Goal: Task Accomplishment & Management: Use online tool/utility

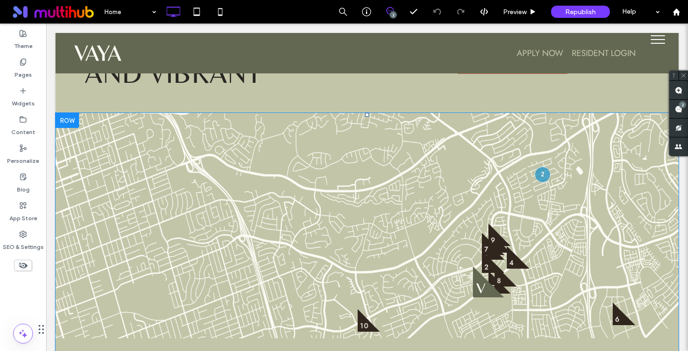
scroll to position [1964, 0]
click at [544, 164] on div at bounding box center [542, 172] width 17 height 17
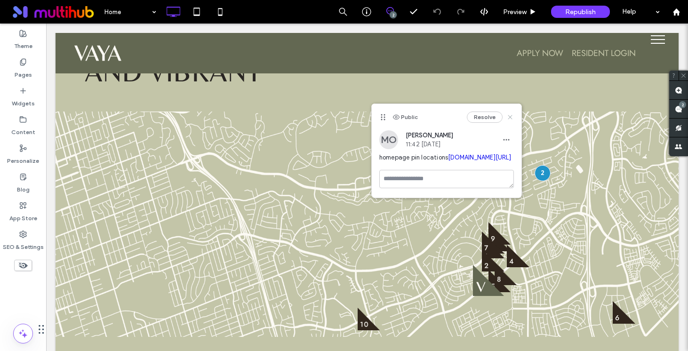
click at [511, 116] on use at bounding box center [510, 117] width 4 height 4
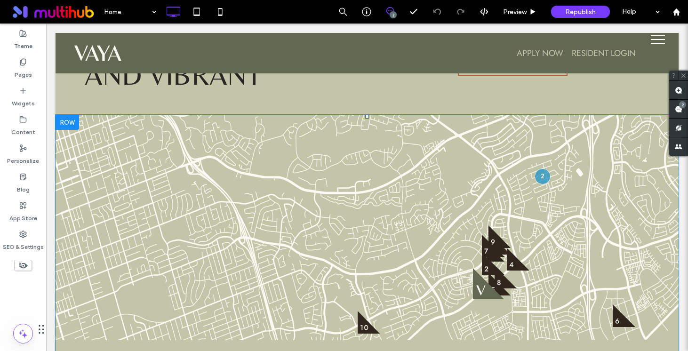
scroll to position [1952, 0]
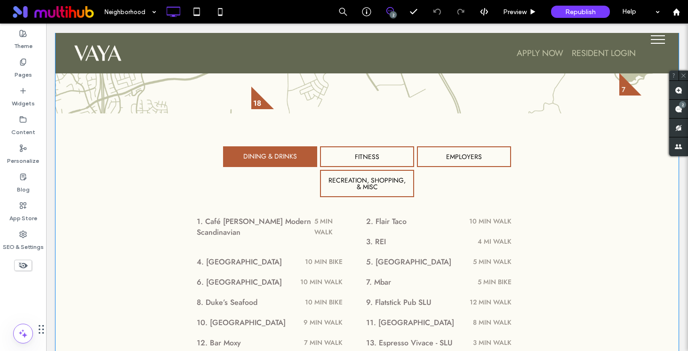
scroll to position [475, 0]
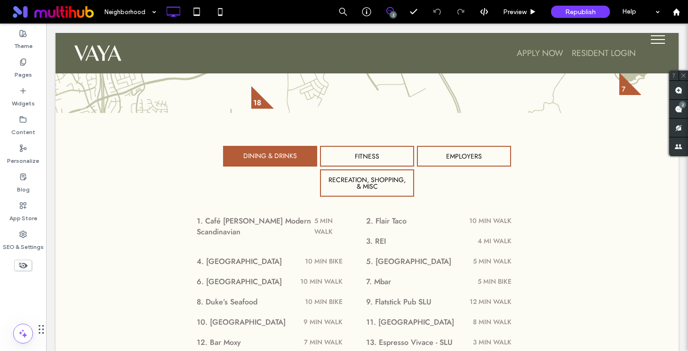
click at [130, 8] on input at bounding box center [127, 12] width 47 height 24
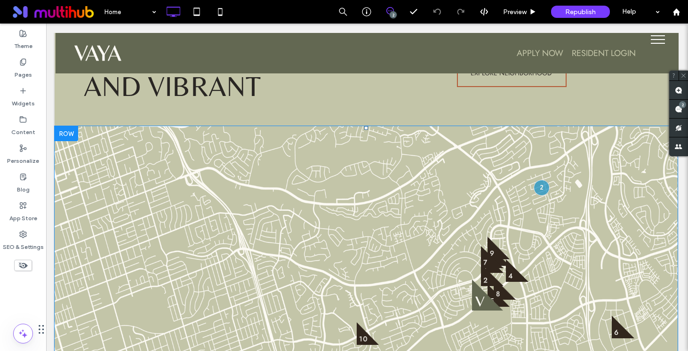
scroll to position [1951, 1]
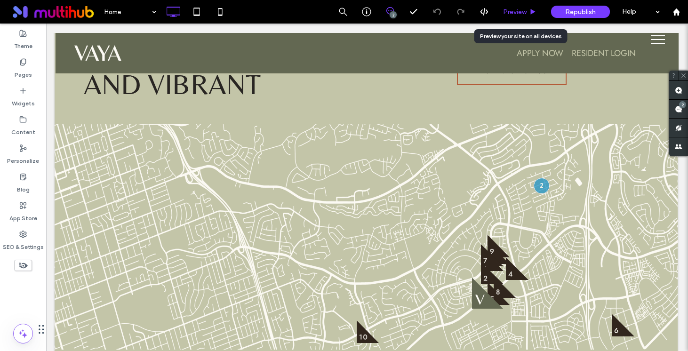
click at [505, 19] on div "Preview" at bounding box center [520, 12] width 48 height 24
click at [525, 17] on div "Preview" at bounding box center [520, 12] width 48 height 24
click at [519, 12] on span "Preview" at bounding box center [515, 12] width 24 height 8
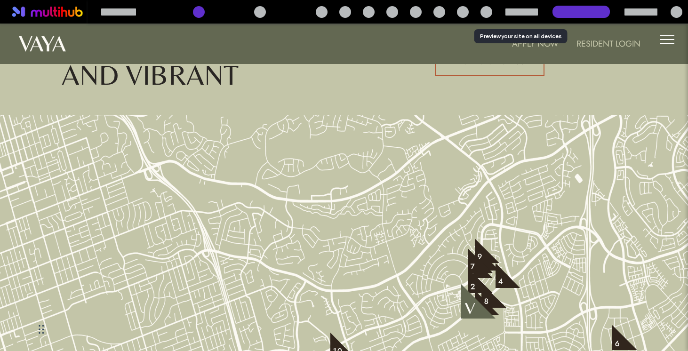
scroll to position [1951, 0]
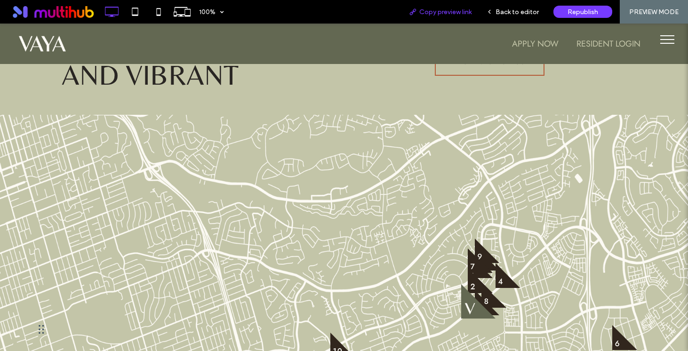
click at [442, 10] on span "Copy preview link" at bounding box center [445, 12] width 52 height 8
